Goal: Transaction & Acquisition: Purchase product/service

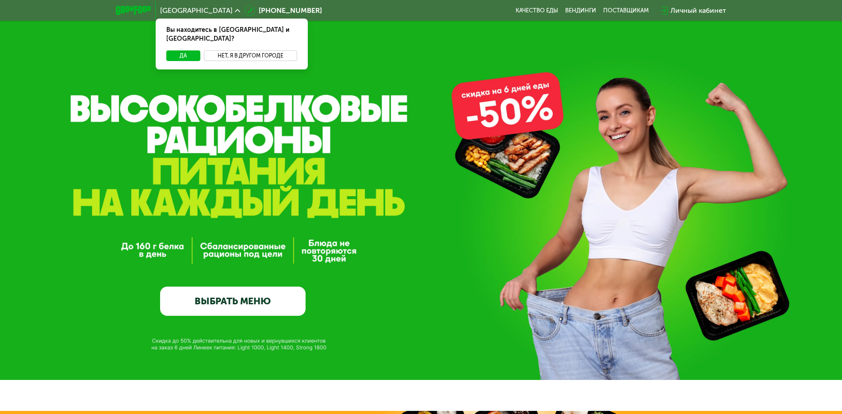
click at [244, 50] on button "Нет, я в другом городе" at bounding box center [250, 55] width 93 height 11
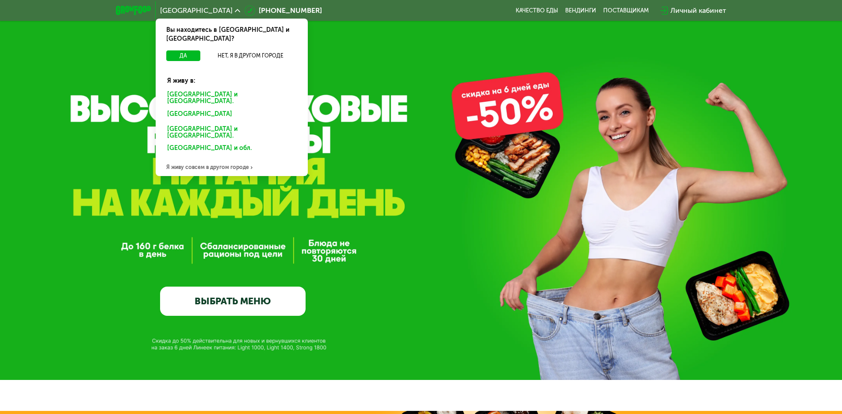
click at [227, 89] on div "Санкт-Петербурге и обл." at bounding box center [231, 98] width 141 height 19
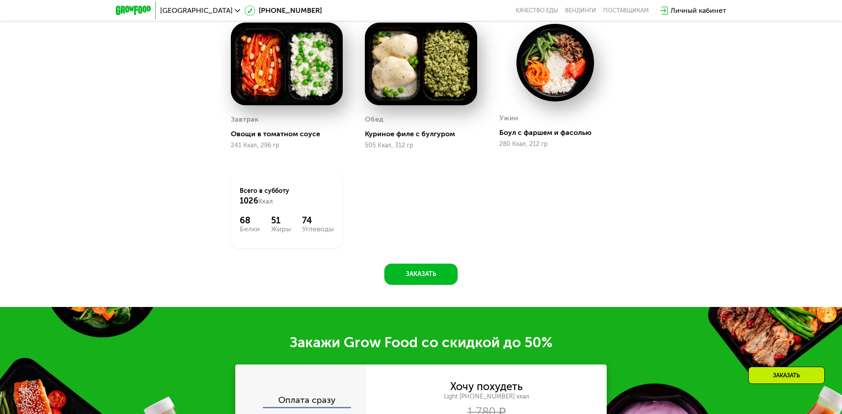
scroll to position [879, 0]
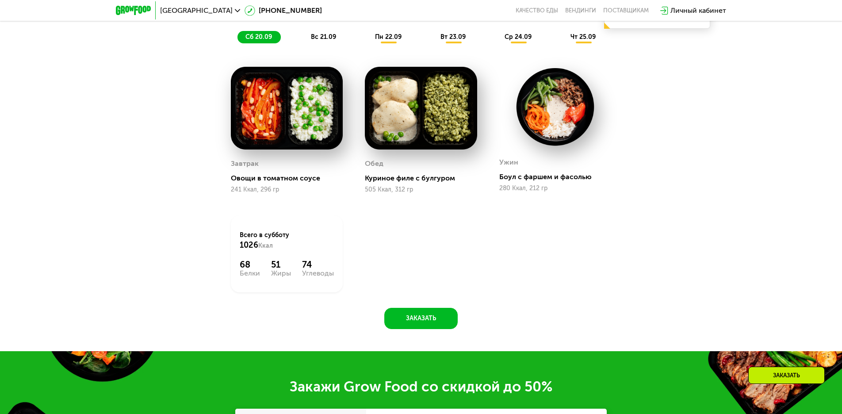
click at [329, 39] on span "вс 21.09" at bounding box center [323, 37] width 25 height 8
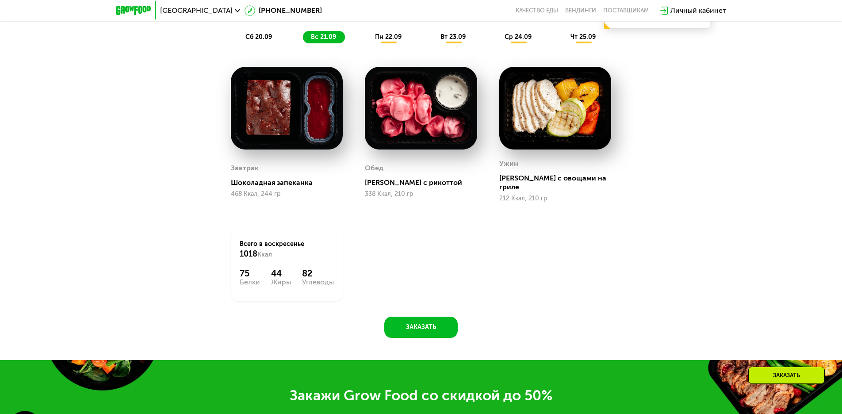
click at [396, 41] on span "пн 22.09" at bounding box center [388, 37] width 27 height 8
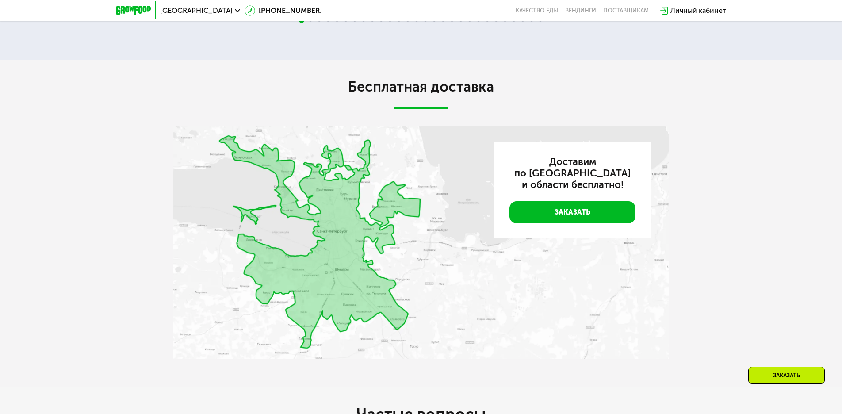
scroll to position [2250, 0]
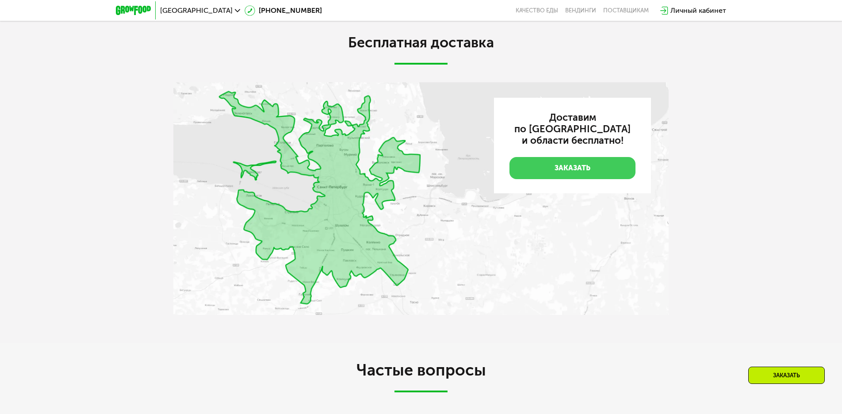
click at [550, 179] on link "Заказать" at bounding box center [572, 168] width 126 height 22
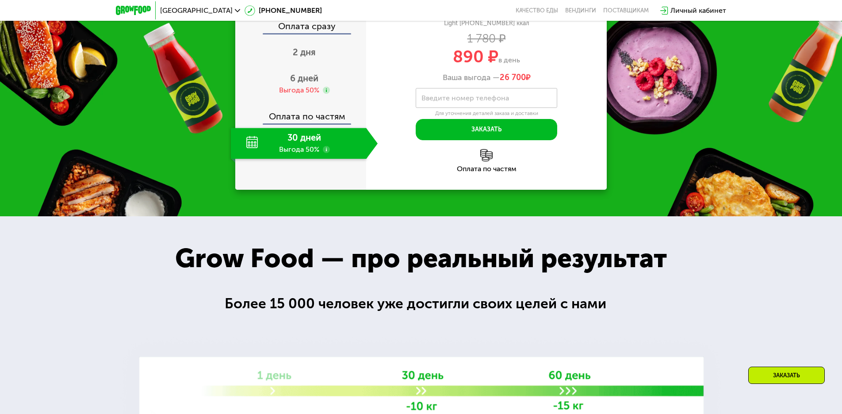
scroll to position [1268, 0]
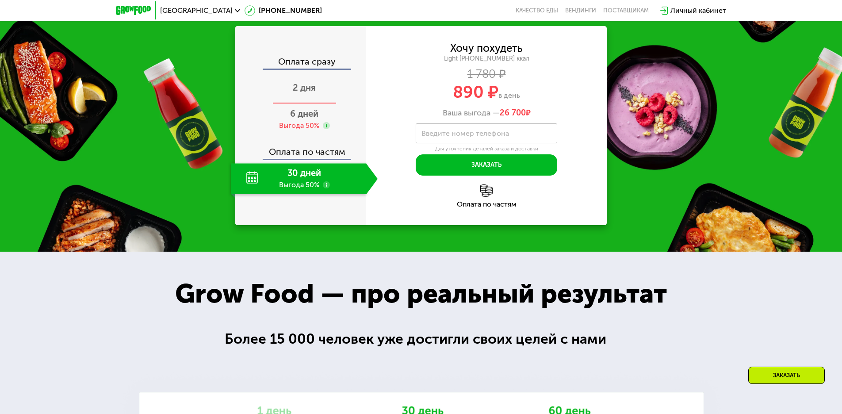
click at [309, 93] on span "2 дня" at bounding box center [304, 87] width 23 height 11
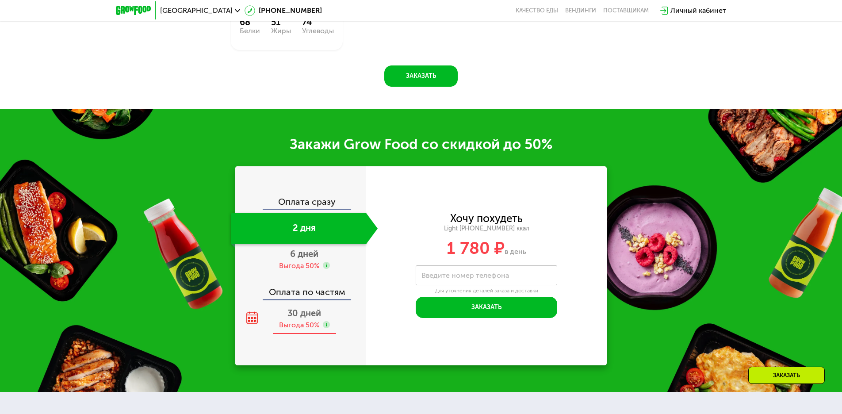
click at [311, 318] on span "30 дней" at bounding box center [304, 313] width 34 height 11
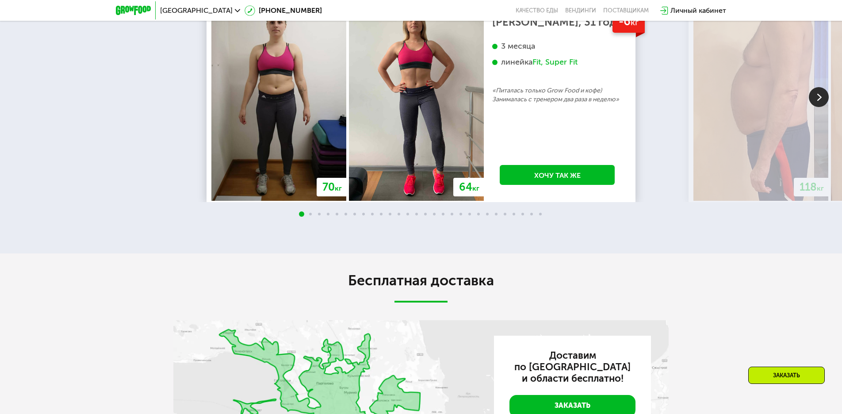
scroll to position [1961, 0]
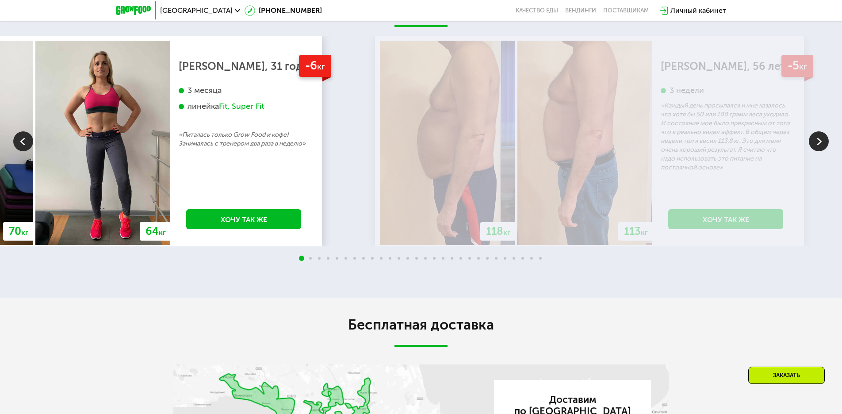
click at [514, 149] on div "118 кг 113 кг" at bounding box center [515, 143] width 275 height 204
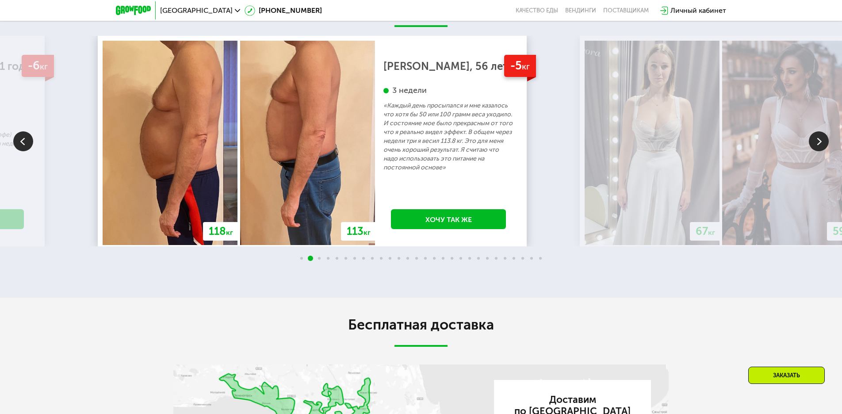
click at [401, 161] on p "«Каждый день просыпался и мне казалось что хотя бы 50 или 100 грамм веса уходил…" at bounding box center [448, 136] width 130 height 71
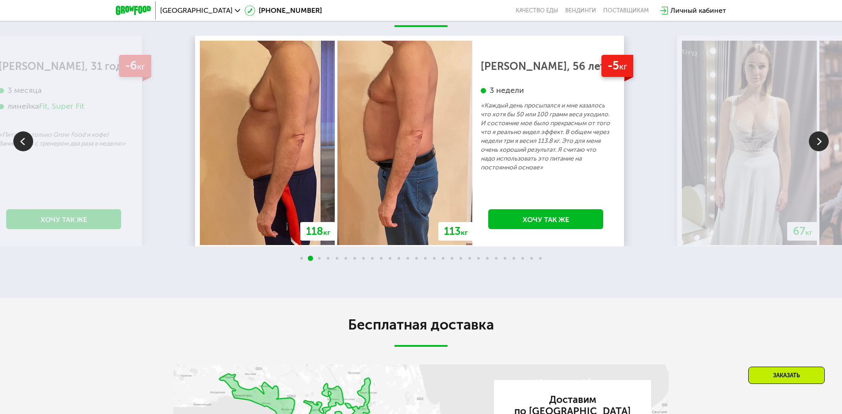
click at [481, 160] on p "«Каждый день просыпался и мне казалось что хотя бы 50 или 100 грамм веса уходил…" at bounding box center [546, 136] width 130 height 71
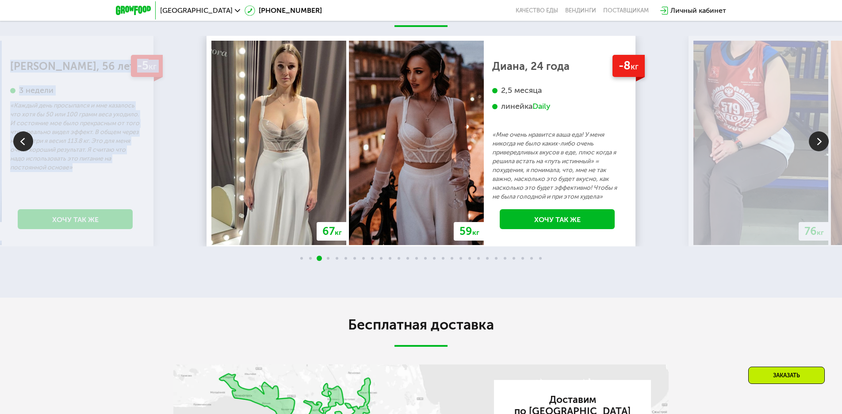
click at [148, 157] on div "70 кг 64 кг -6 кг [PERSON_NAME], 31 год 3 месяца линейка Fit, Super Fit «Питала…" at bounding box center [421, 141] width 842 height 210
click at [349, 157] on img at bounding box center [416, 143] width 135 height 204
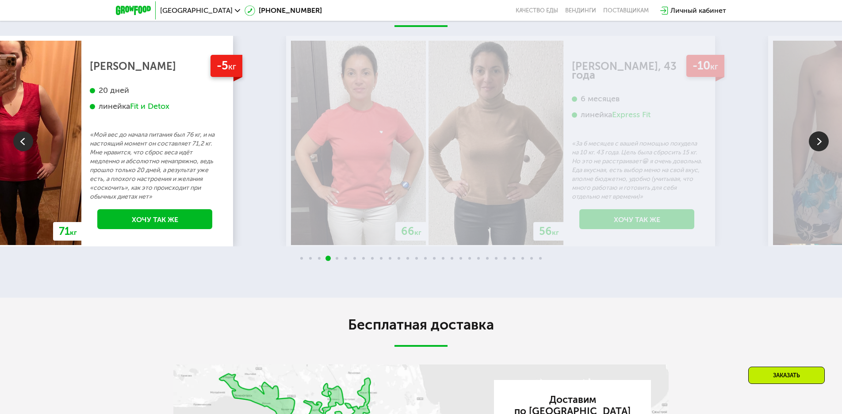
click at [63, 168] on div "76 кг 71 кг -5 кг [PERSON_NAME] 20 дней линейка Fit и Detox «Мой вес до начала …" at bounding box center [18, 143] width 419 height 204
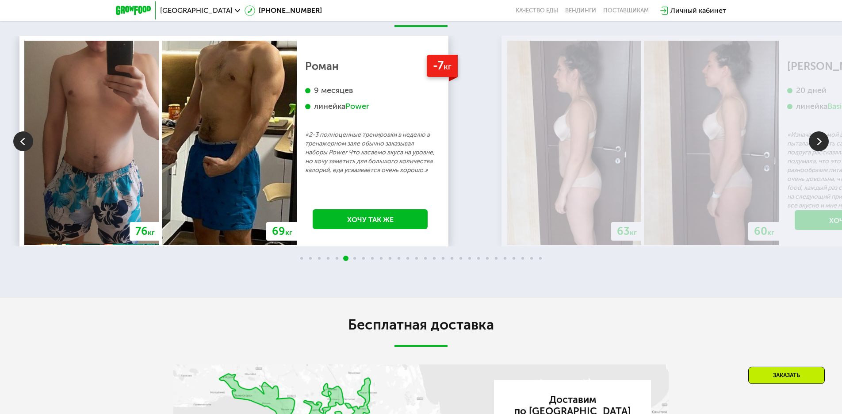
click at [322, 175] on p "«2-3 полноценные тренировки в неделю в тренажерном зале обычно заказывал наборы…" at bounding box center [370, 152] width 130 height 44
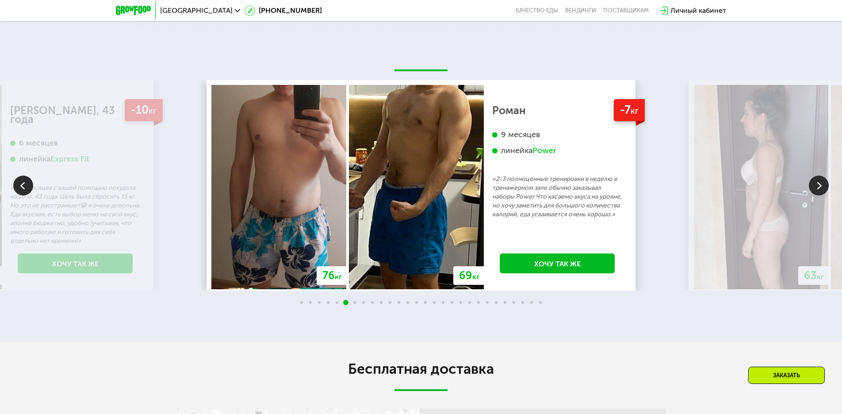
scroll to position [1873, 0]
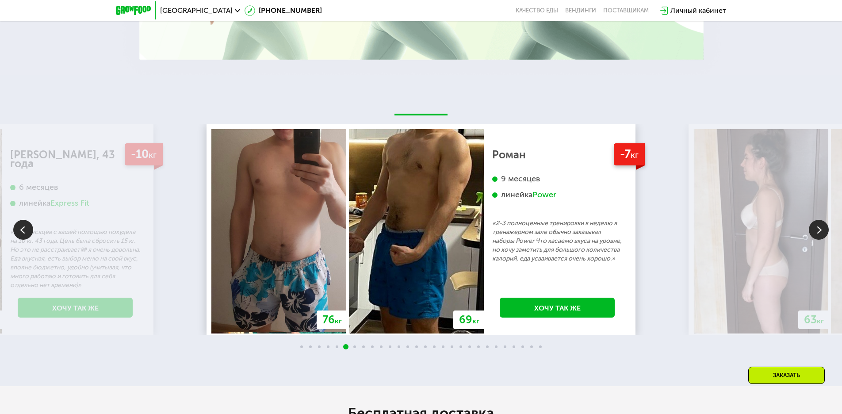
click at [824, 231] on img at bounding box center [819, 230] width 20 height 20
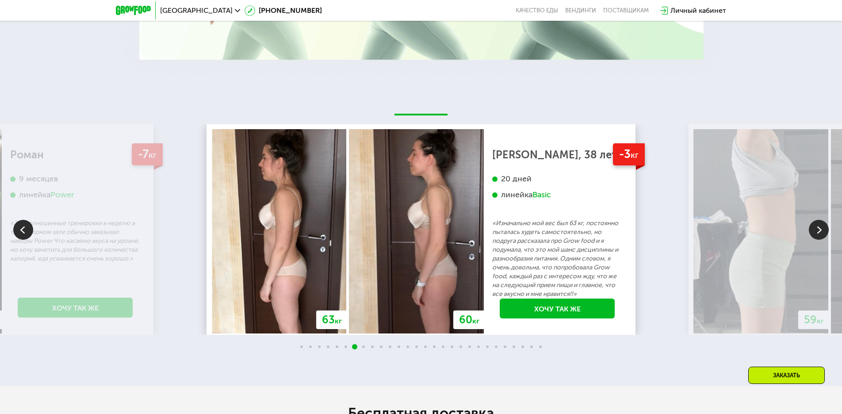
click at [820, 234] on img at bounding box center [819, 230] width 20 height 20
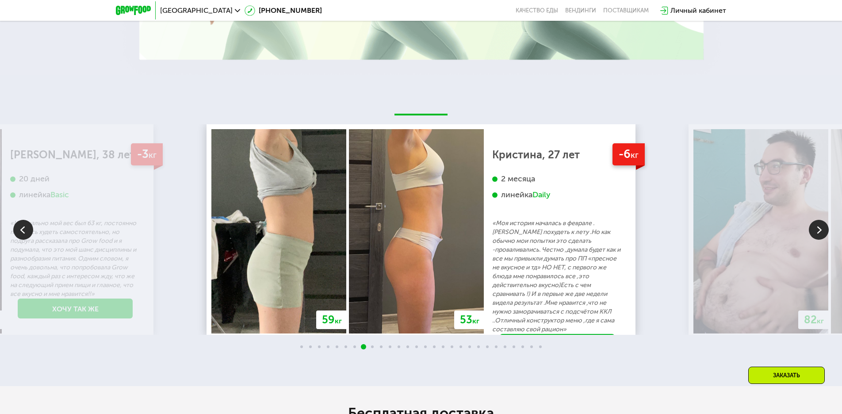
click at [820, 234] on img at bounding box center [819, 230] width 20 height 20
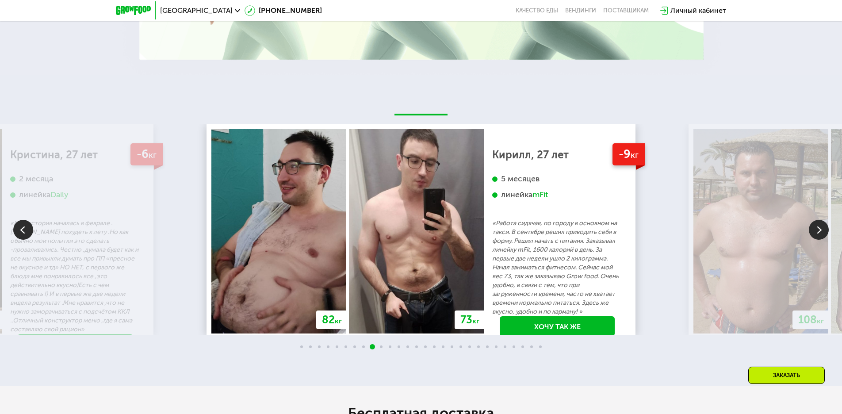
click at [820, 234] on img at bounding box center [819, 230] width 20 height 20
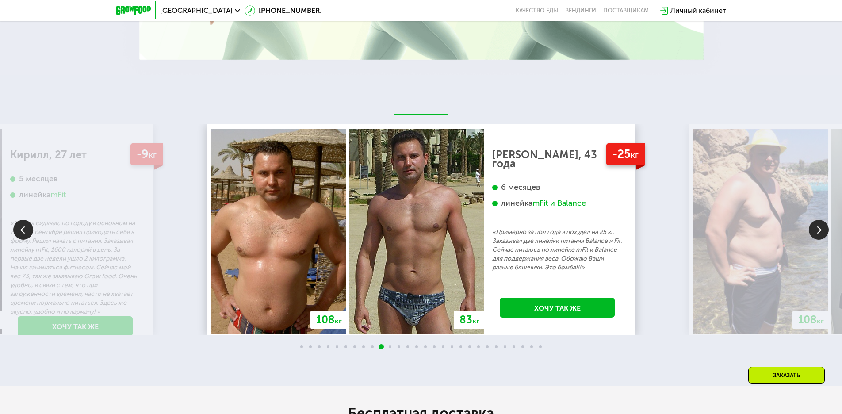
scroll to position [1652, 0]
